Goal: Navigation & Orientation: Find specific page/section

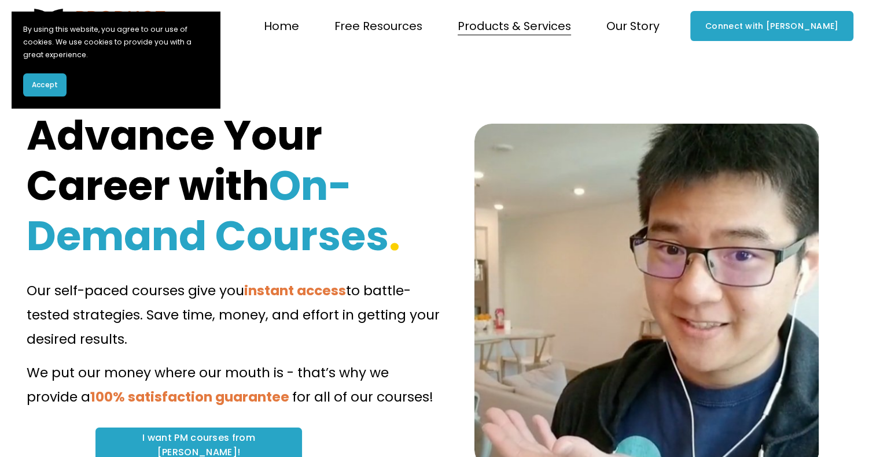
drag, startPoint x: 533, startPoint y: 17, endPoint x: 431, endPoint y: 202, distance: 211.5
click at [431, 202] on h1 "Advance Your Career with On-Demand Courses ." at bounding box center [233, 186] width 413 height 152
click at [409, 25] on span "Free Resources" at bounding box center [378, 26] width 88 height 20
click at [49, 83] on span "Accept" at bounding box center [45, 85] width 26 height 10
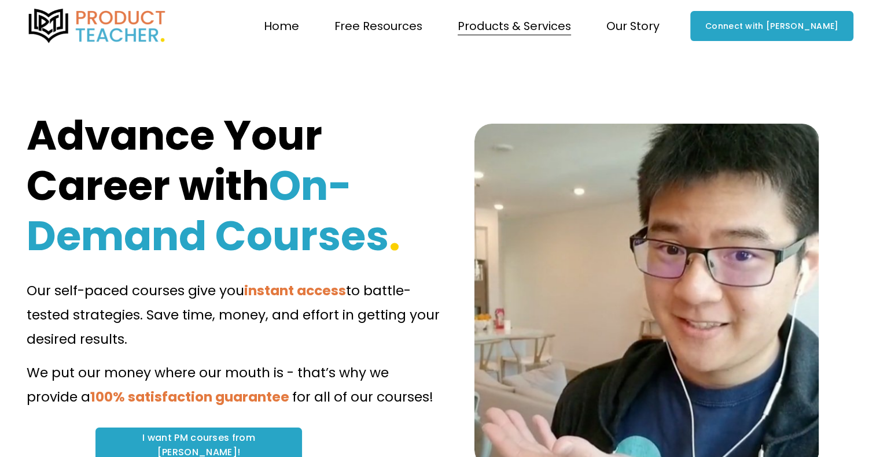
click at [123, 26] on img at bounding box center [97, 26] width 141 height 35
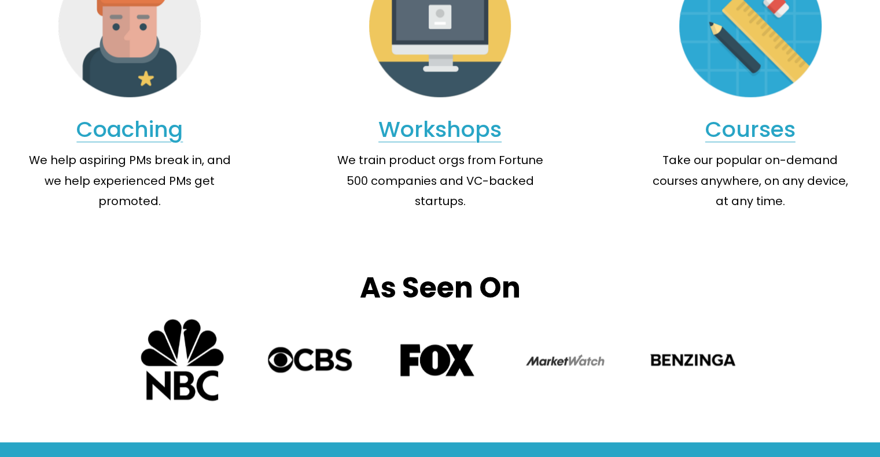
scroll to position [1182, 0]
click at [745, 145] on link "Courses" at bounding box center [750, 129] width 90 height 31
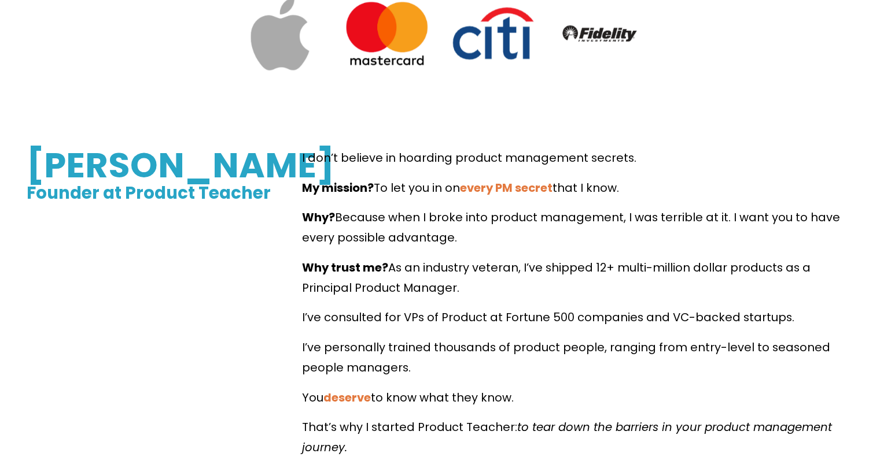
scroll to position [562, 0]
